Goal: Navigation & Orientation: Find specific page/section

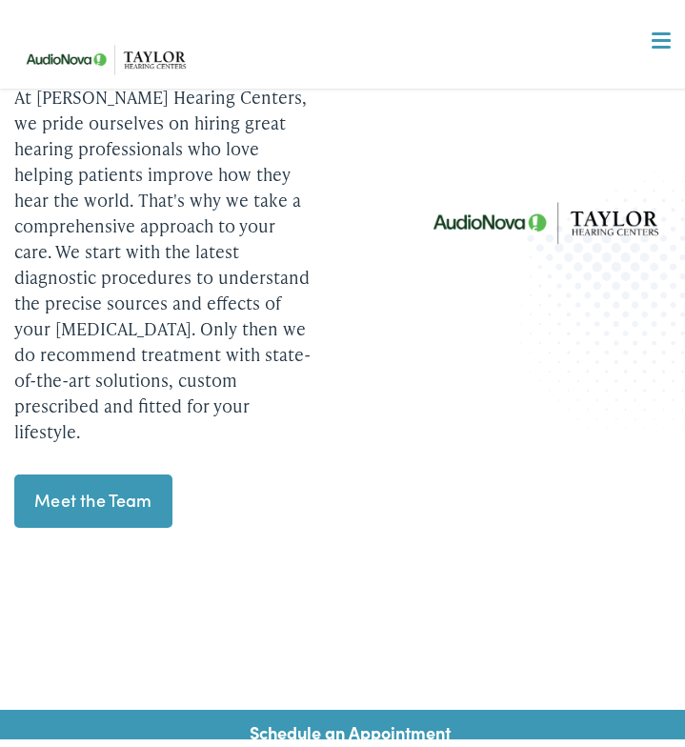
scroll to position [2366, 0]
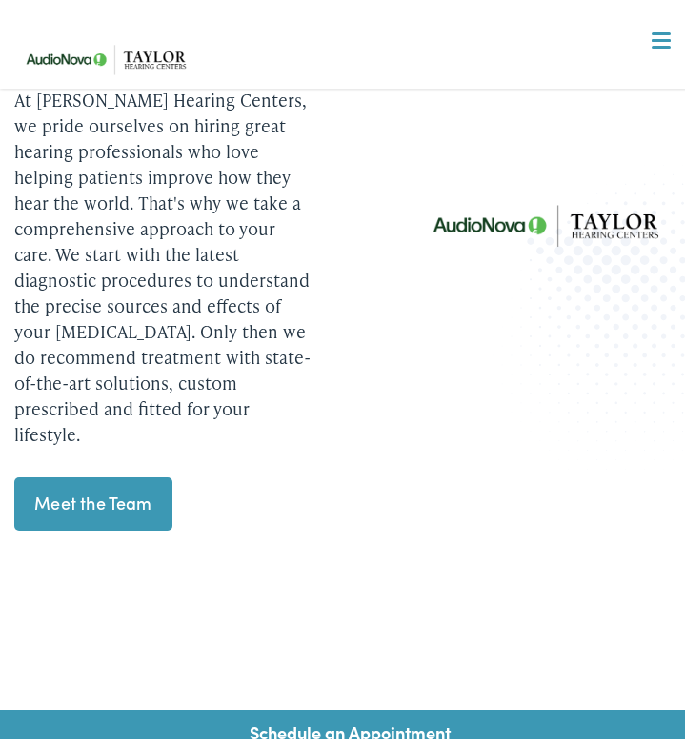
click at [656, 31] on nav "What We Offer Comprehensive & Holistic Care Hearing Testing & Evaluation Hearin…" at bounding box center [350, 196] width 672 height 392
click at [652, 38] on span at bounding box center [661, 39] width 19 height 3
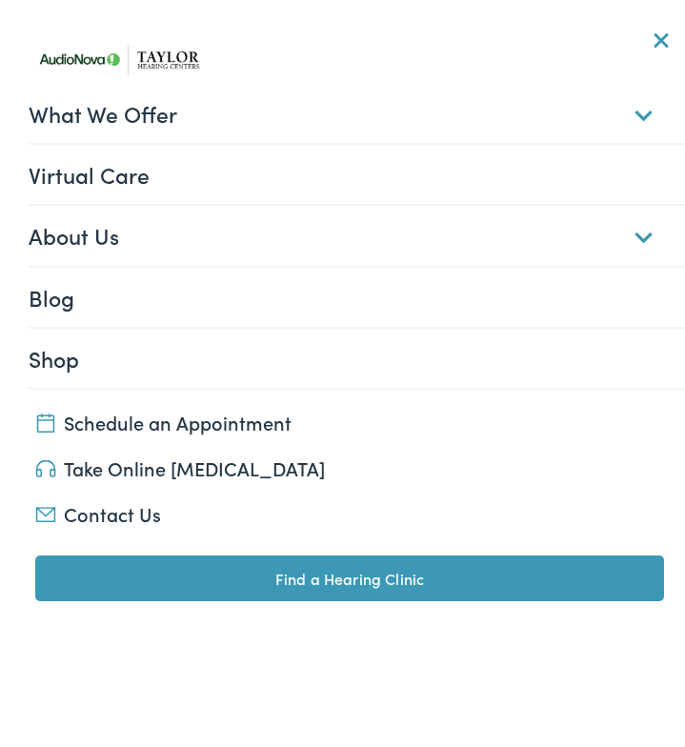
scroll to position [2515, 0]
click at [235, 567] on link "Find a Hearing Clinic" at bounding box center [350, 571] width 630 height 46
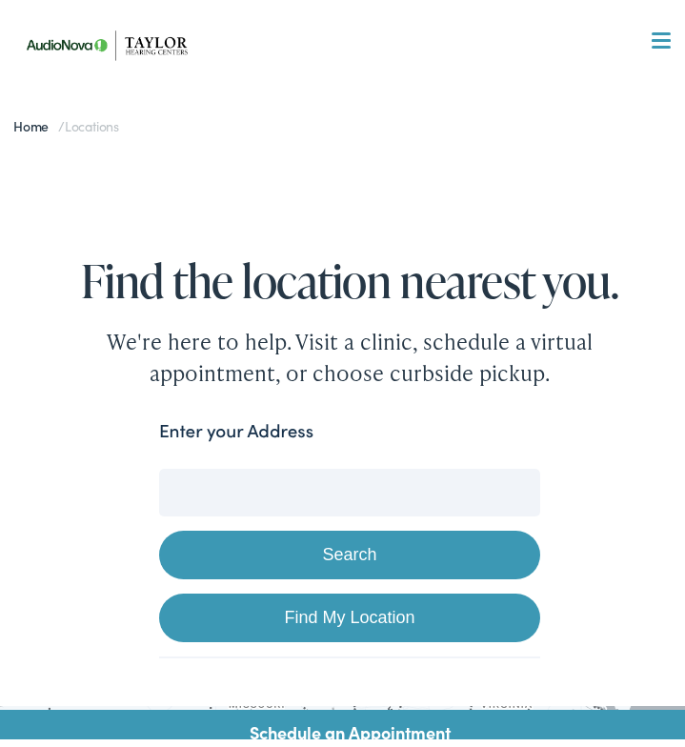
click at [241, 475] on input "Enter your Address" at bounding box center [349, 485] width 381 height 48
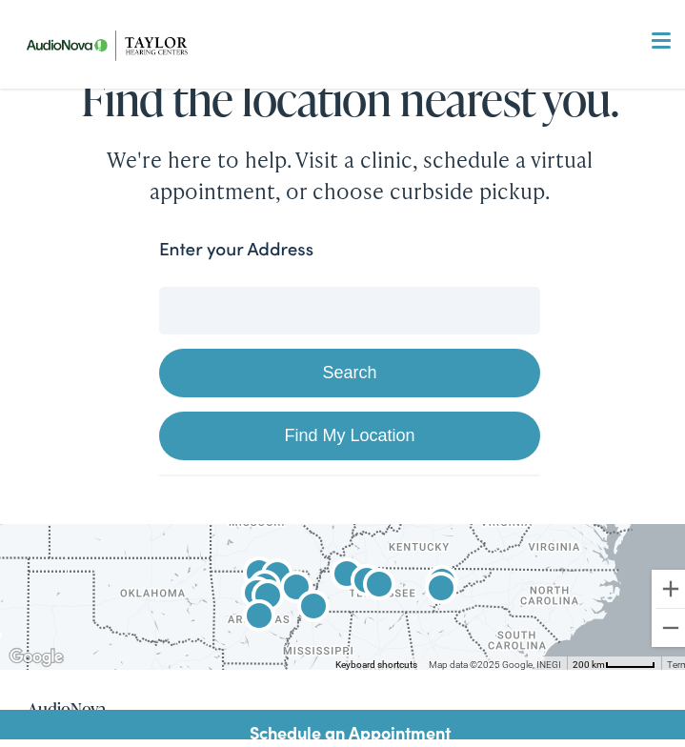
scroll to position [183, 0]
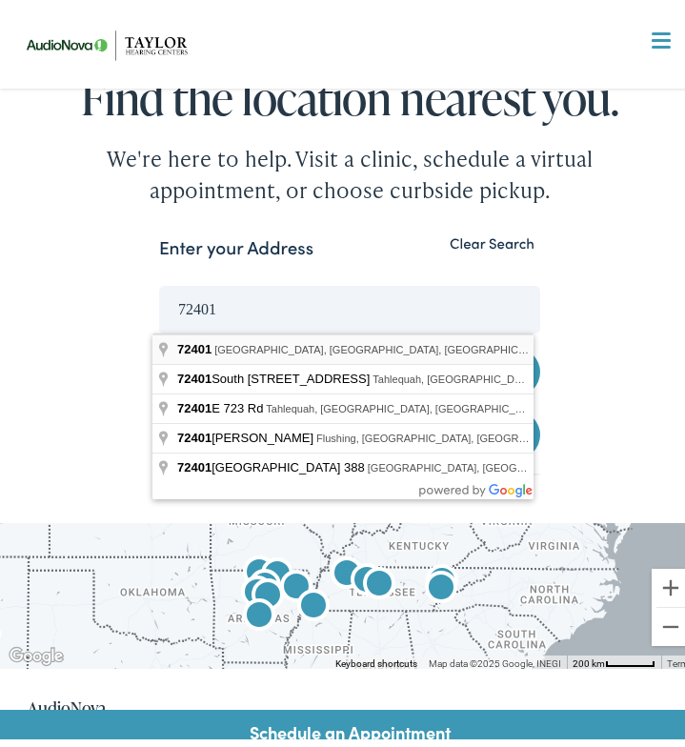
type input "[GEOGRAPHIC_DATA]"
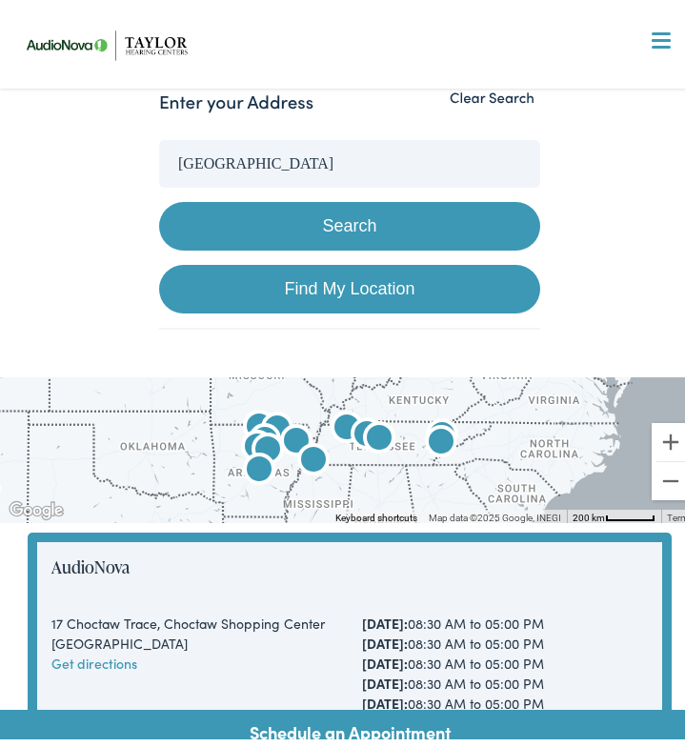
scroll to position [335, 0]
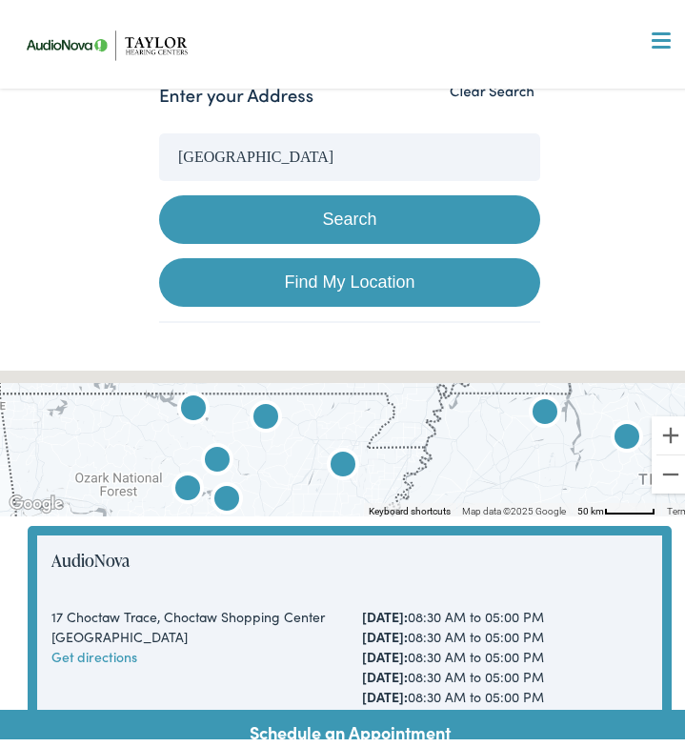
drag, startPoint x: 255, startPoint y: 412, endPoint x: 291, endPoint y: 452, distance: 53.3
click at [291, 452] on div "To navigate, press the arrow keys." at bounding box center [349, 436] width 699 height 146
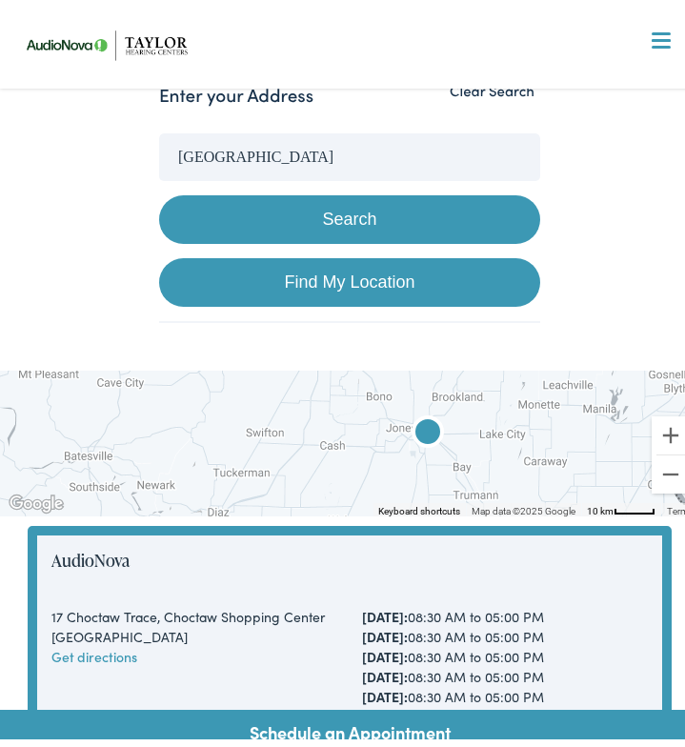
drag, startPoint x: 281, startPoint y: 441, endPoint x: 182, endPoint y: 354, distance: 131.6
click at [182, 354] on div "To navigate the map with touch gestures double-tap and hold your finger on the …" at bounding box center [349, 388] width 699 height 146
click at [418, 419] on img "AudioNova" at bounding box center [427, 426] width 61 height 61
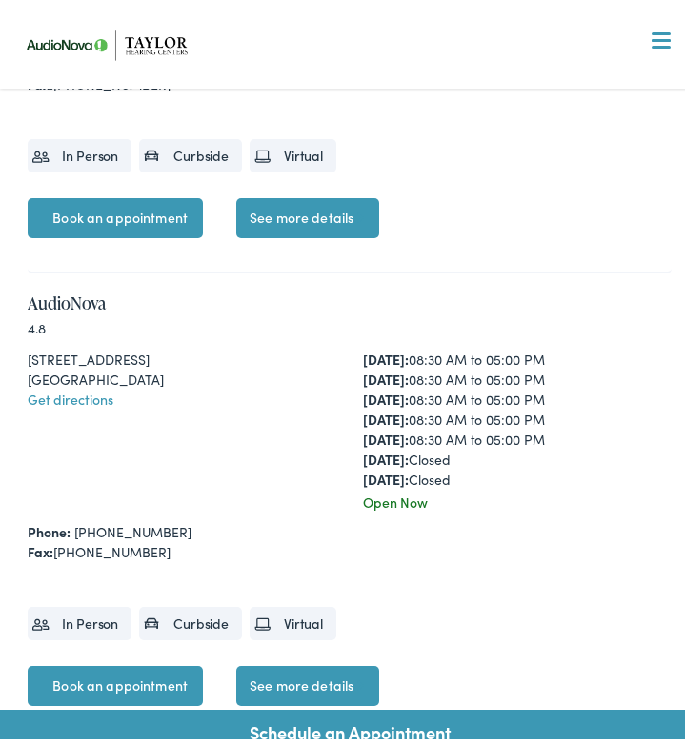
scroll to position [2930, 0]
